Goal: Task Accomplishment & Management: Manage account settings

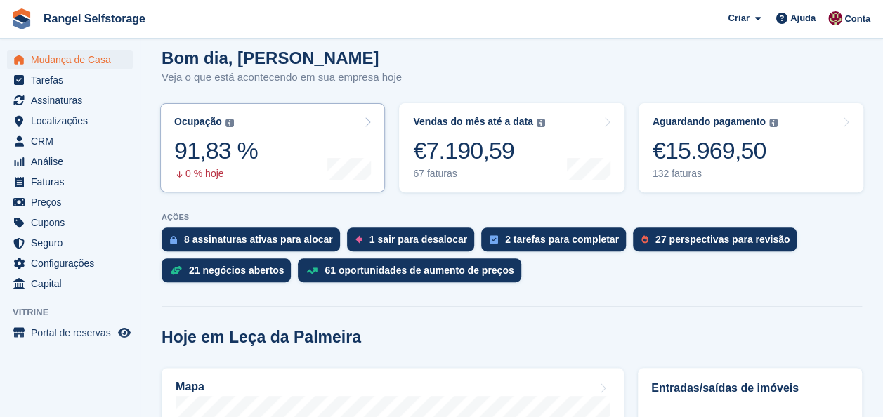
scroll to position [491, 0]
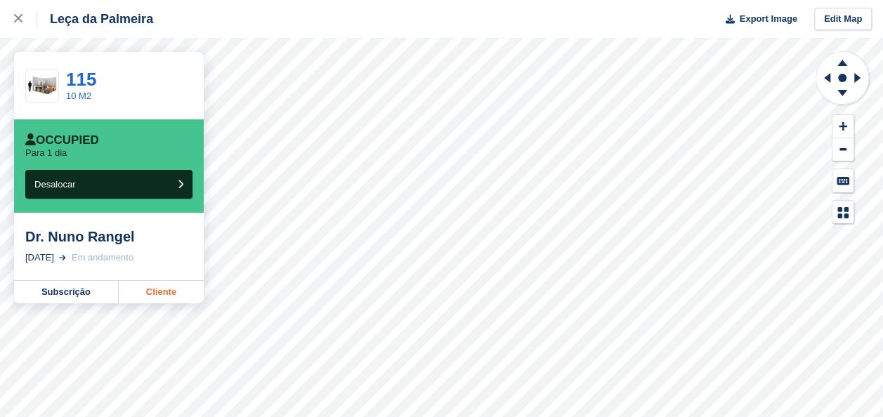
click at [165, 289] on link "Cliente" at bounding box center [161, 292] width 85 height 22
click at [154, 295] on link "Cliente" at bounding box center [161, 292] width 85 height 22
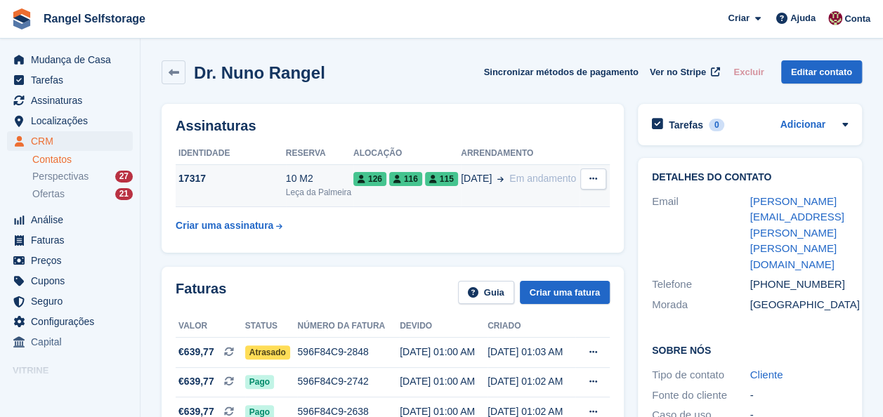
click at [261, 184] on div "17317" at bounding box center [231, 178] width 110 height 15
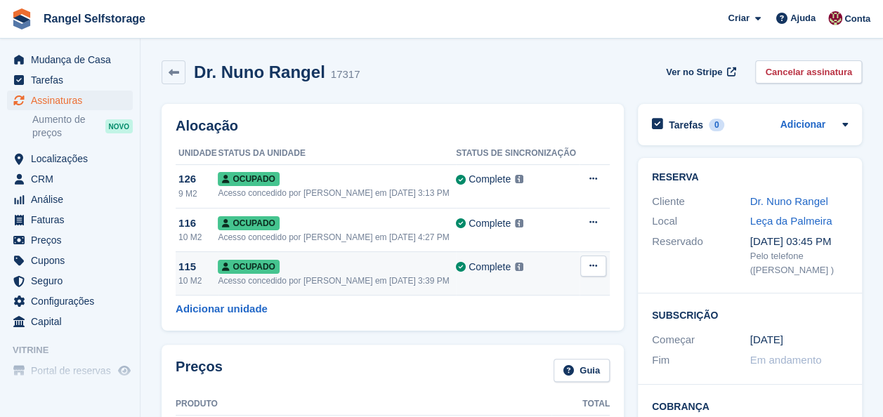
click at [590, 267] on icon at bounding box center [593, 265] width 8 height 9
click at [517, 340] on p "Desalocar" at bounding box center [538, 342] width 122 height 18
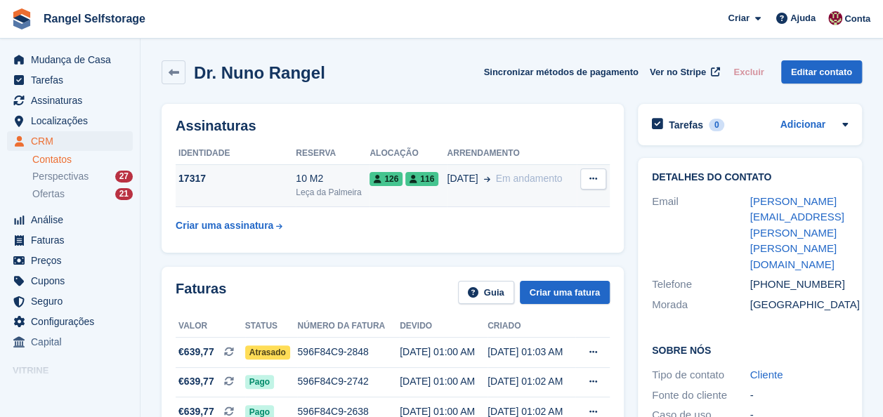
click at [219, 177] on div "17317" at bounding box center [236, 178] width 120 height 15
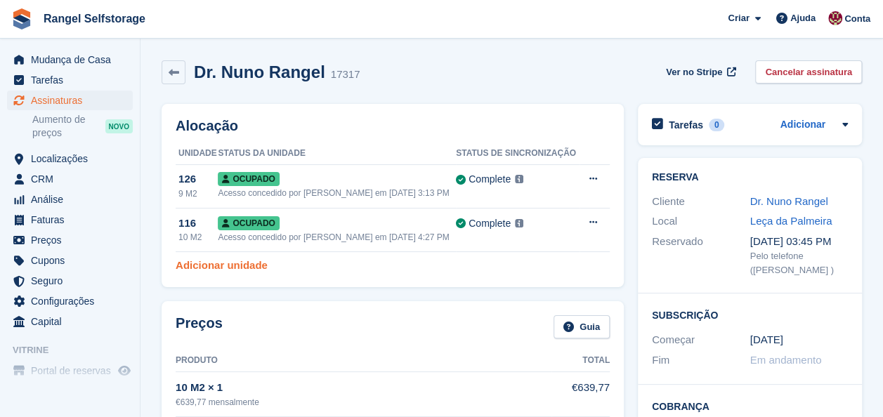
click at [229, 263] on link "Adicionar unidade" at bounding box center [222, 266] width 92 height 16
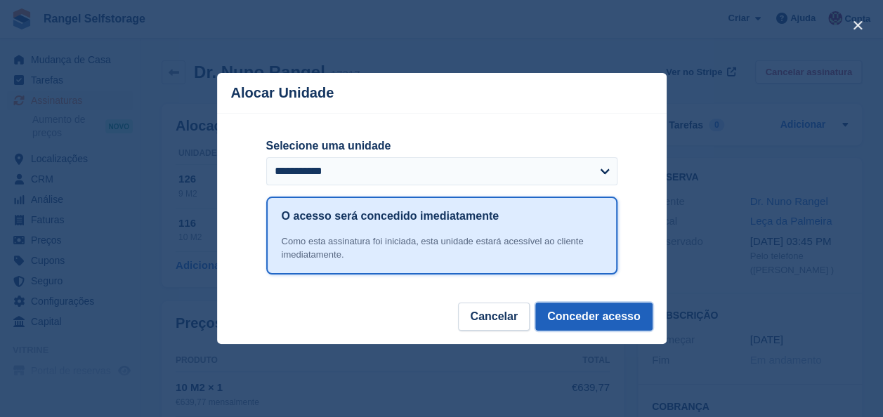
click at [616, 316] on button "Conceder acesso" at bounding box center [593, 317] width 117 height 28
